Goal: Navigation & Orientation: Find specific page/section

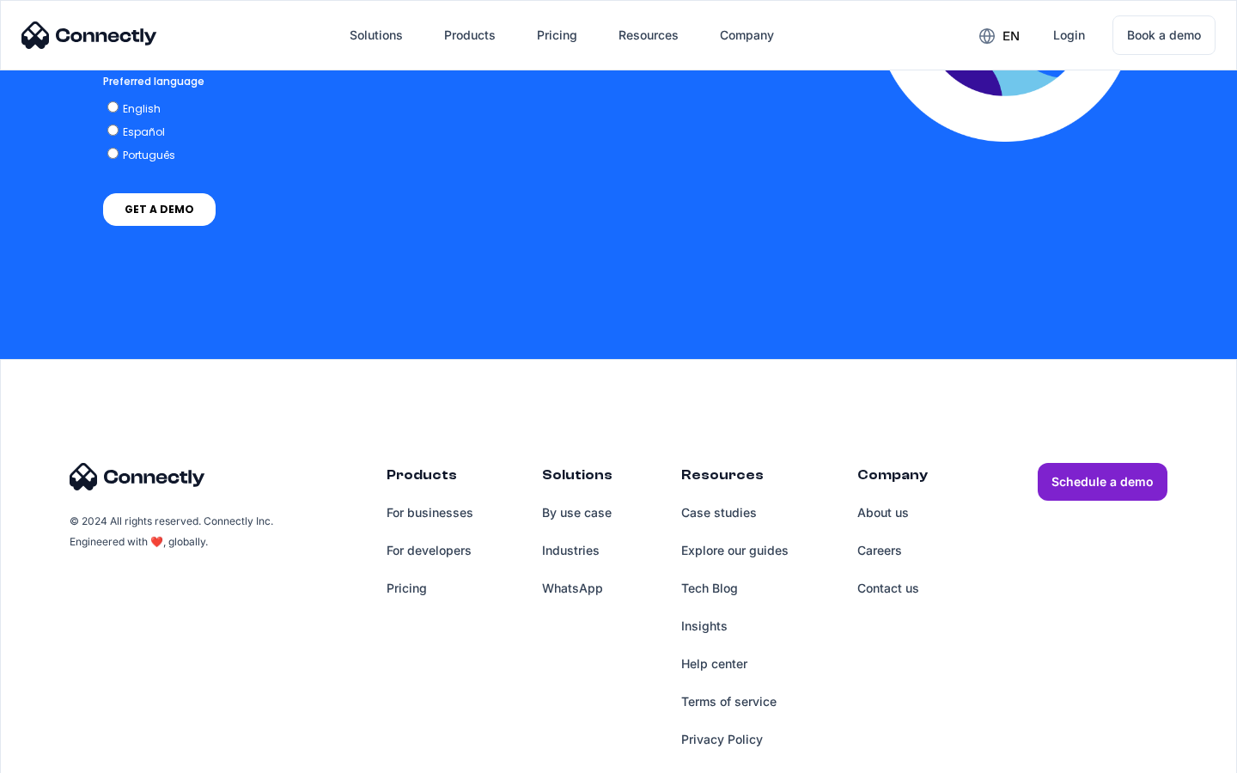
scroll to position [3791, 0]
